Goal: Navigation & Orientation: Find specific page/section

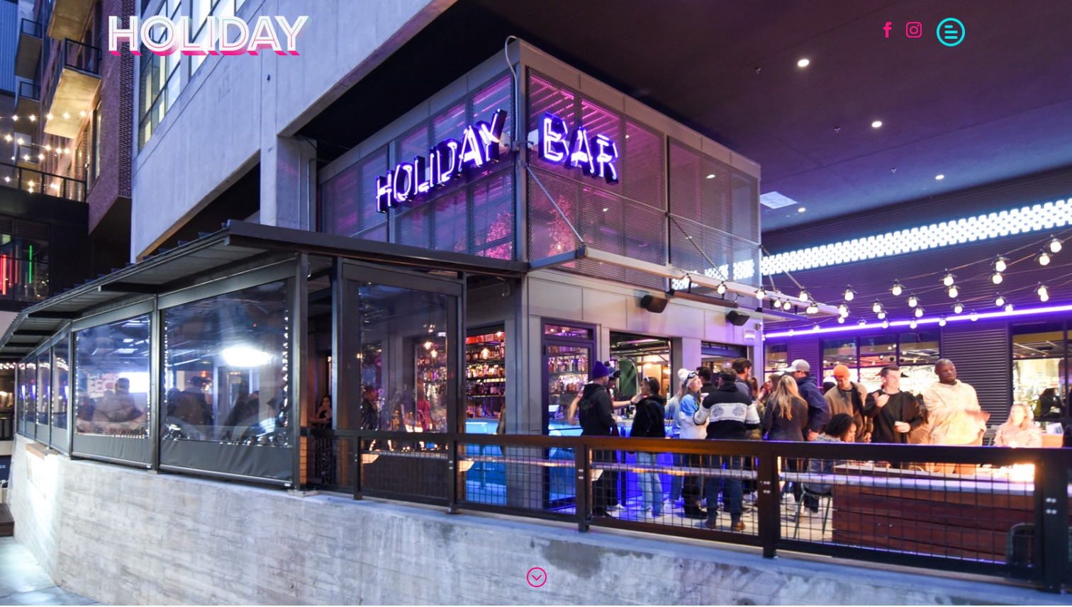
click at [951, 26] on span at bounding box center [950, 30] width 28 height 28
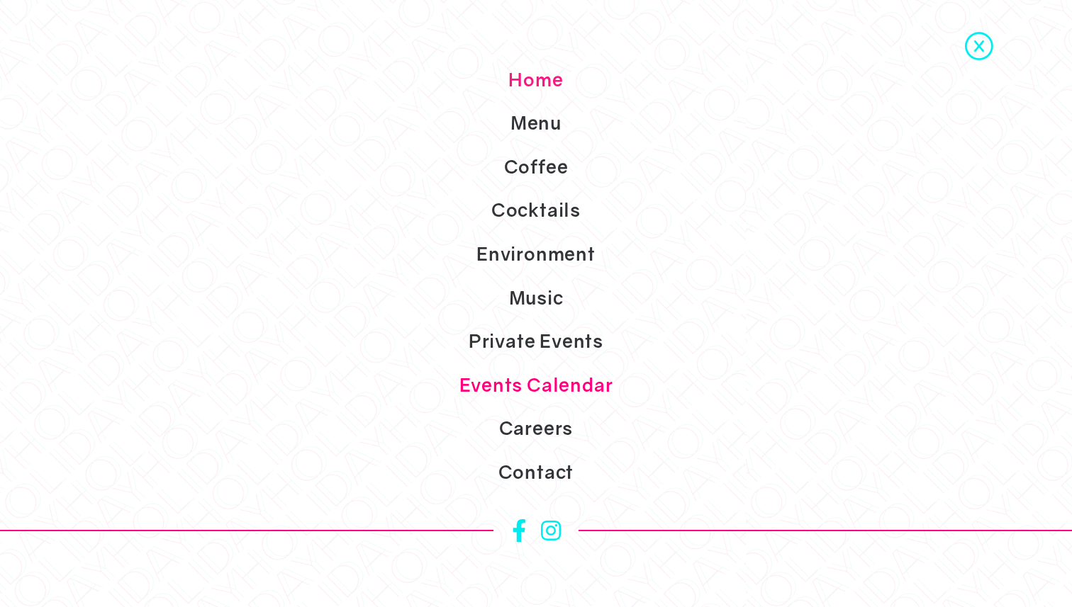
click at [535, 377] on link "Events Calendar" at bounding box center [536, 386] width 1072 height 44
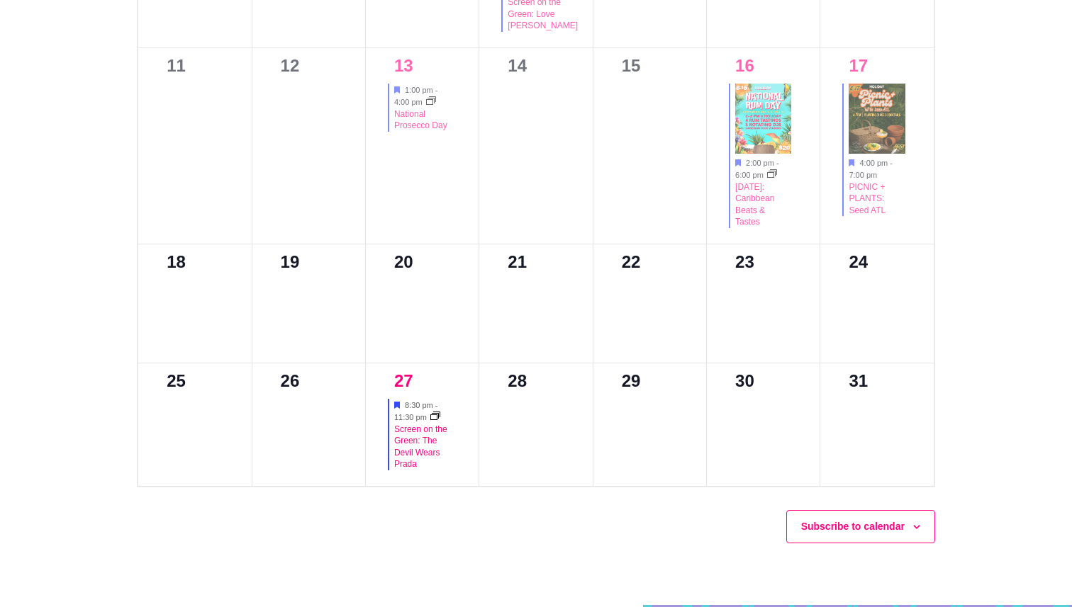
scroll to position [1059, 0]
